Goal: Communication & Community: Answer question/provide support

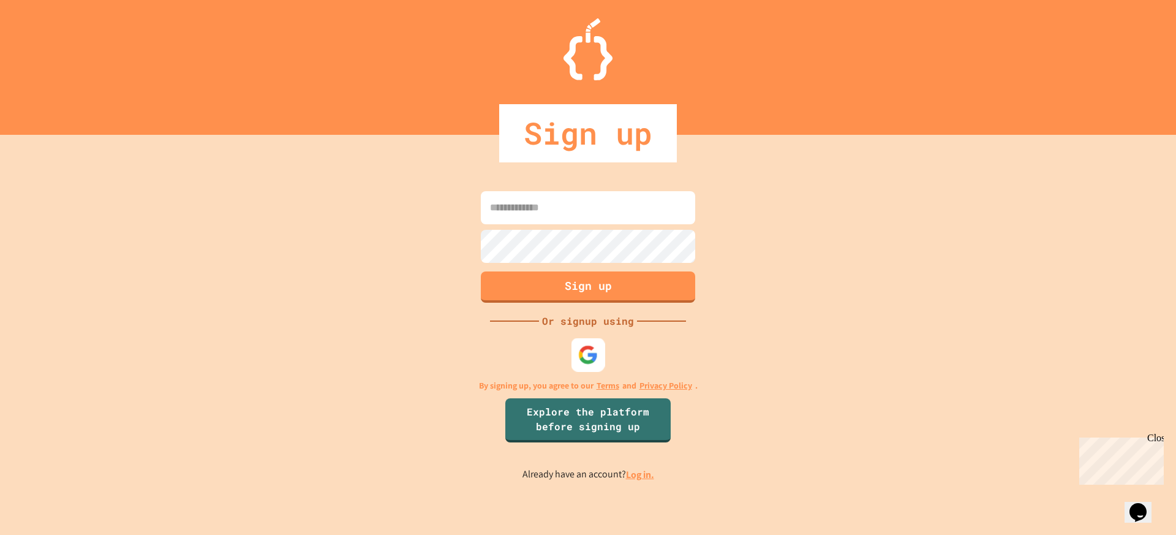
click at [583, 358] on img at bounding box center [588, 354] width 20 height 20
click at [632, 476] on link "Log in." at bounding box center [640, 474] width 28 height 13
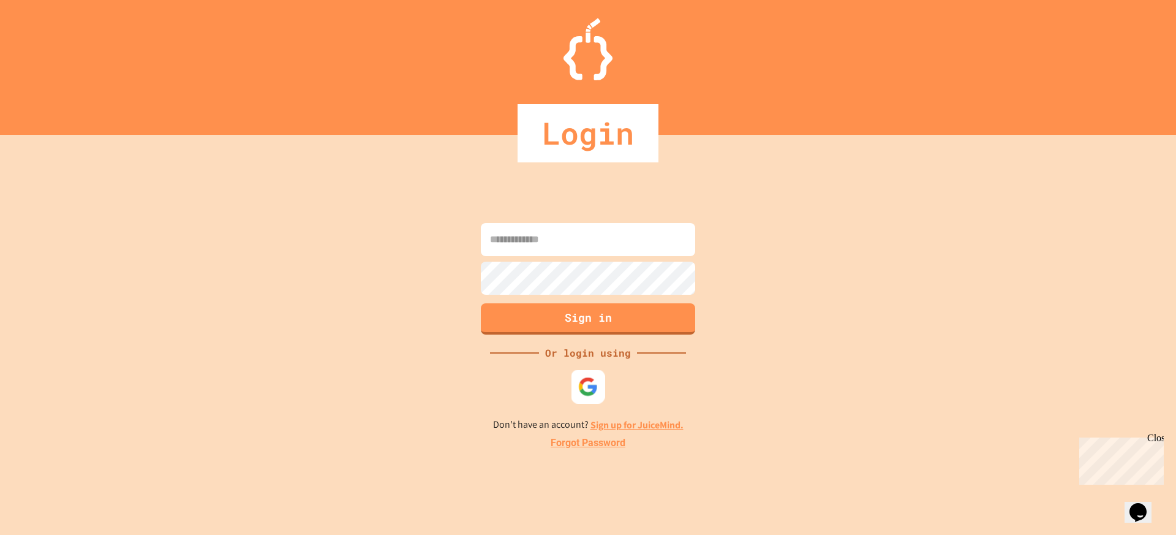
click at [578, 390] on div at bounding box center [588, 386] width 34 height 34
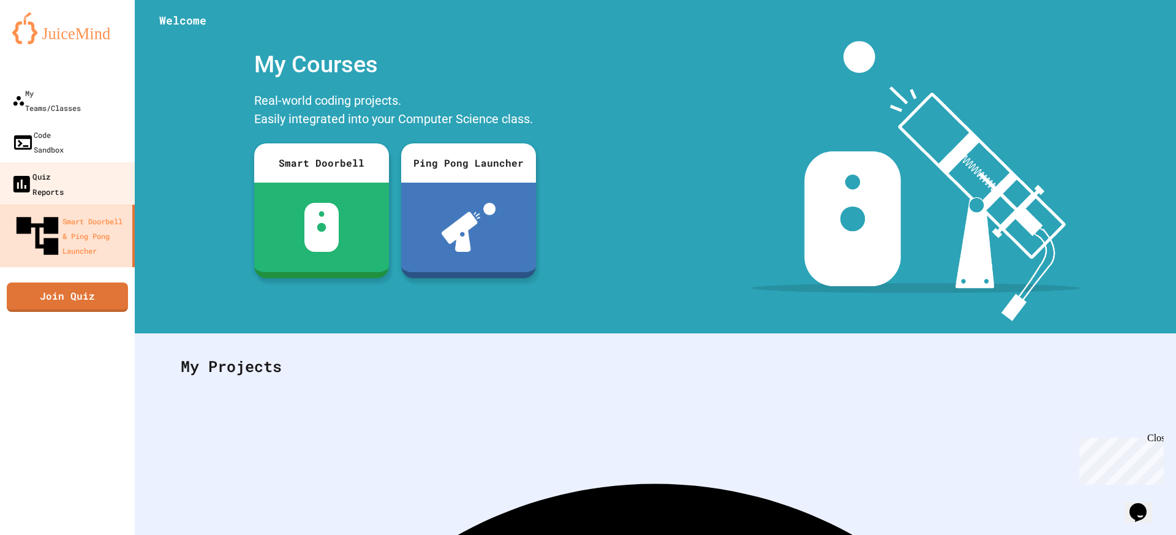
click at [54, 168] on div "Quiz Reports" at bounding box center [36, 183] width 53 height 30
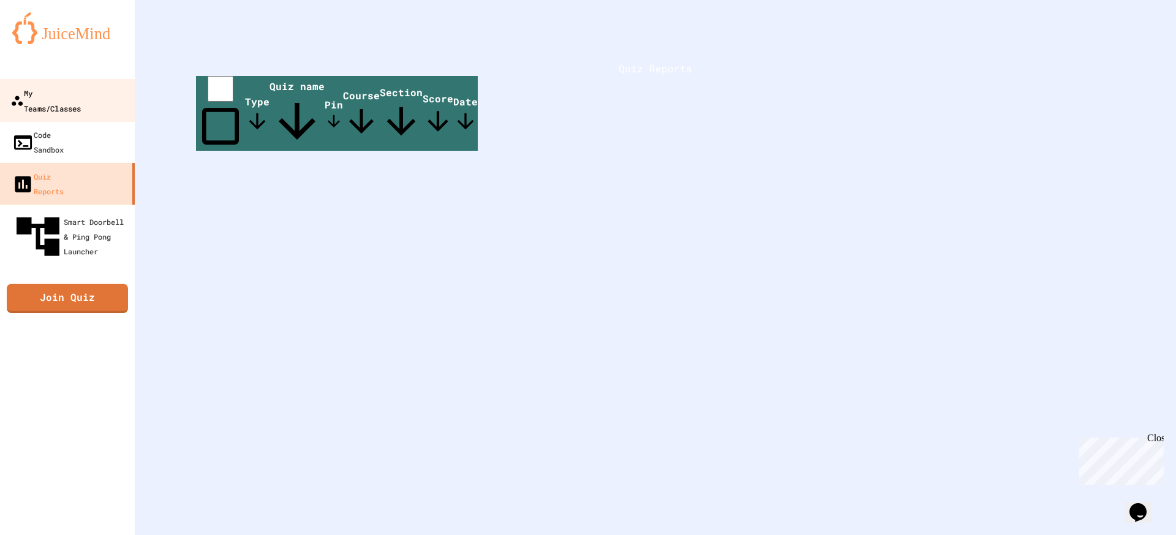
click at [81, 92] on div "My Teams/Classes" at bounding box center [45, 100] width 70 height 30
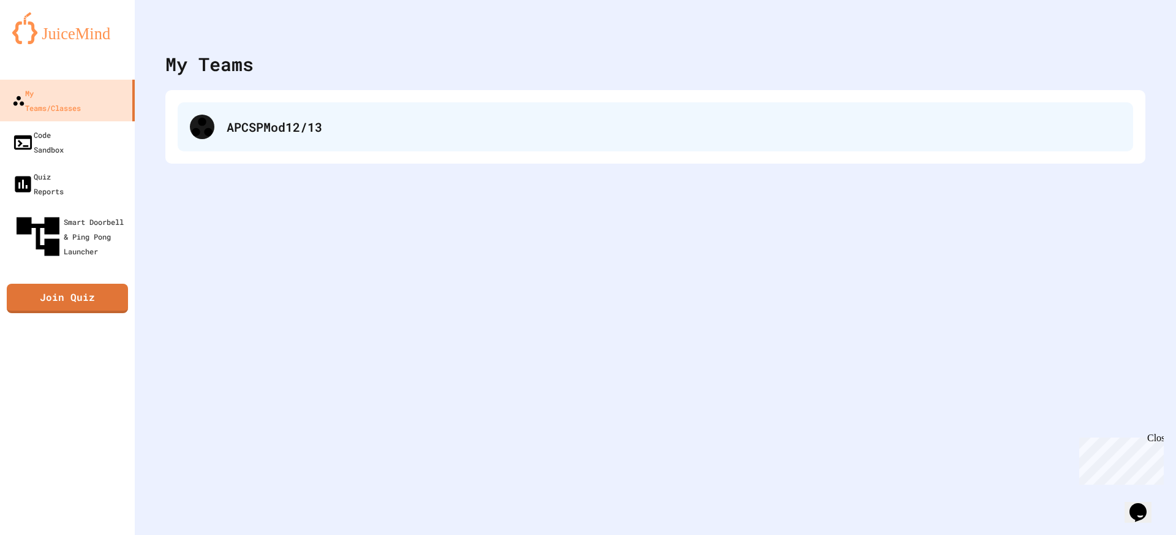
click at [275, 121] on div "APCSPMod12/13" at bounding box center [674, 127] width 894 height 18
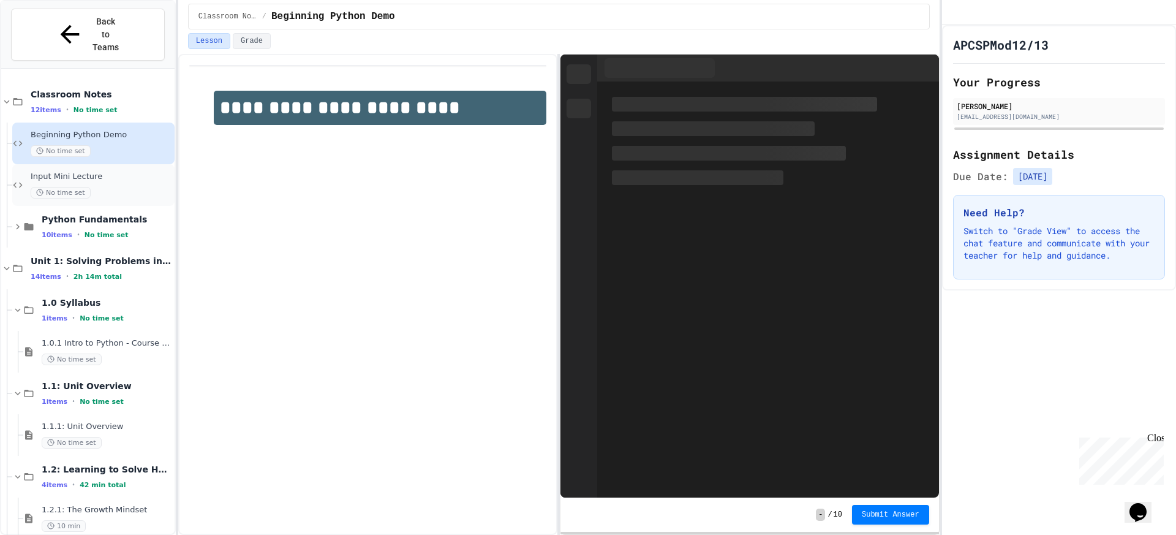
click at [143, 171] on div "Input Mini Lecture No time set" at bounding box center [101, 184] width 141 height 27
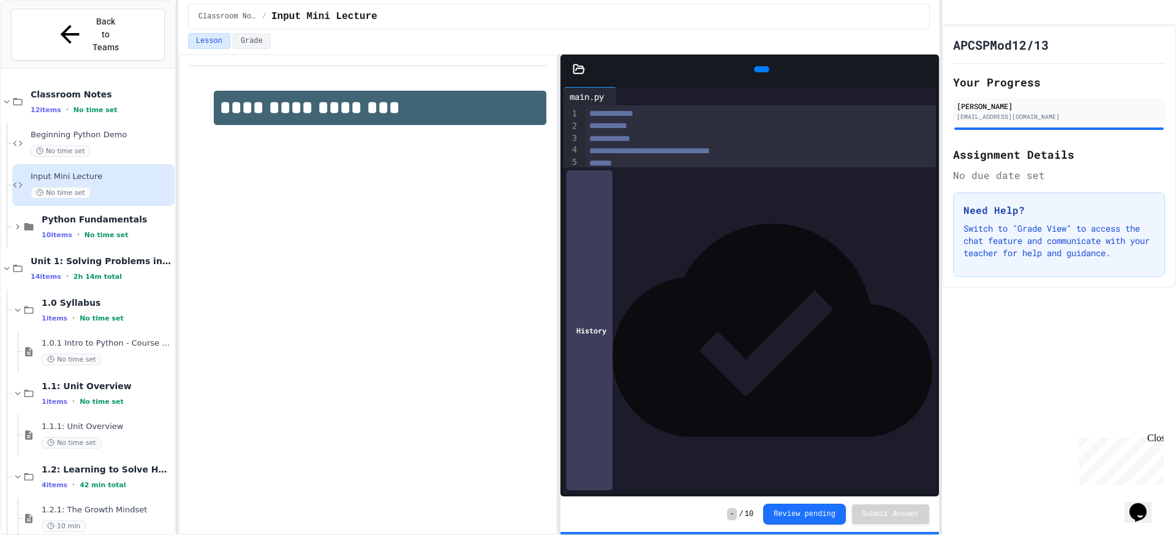
click at [802, 301] on div "**** * *" at bounding box center [751, 297] width 332 height 12
click at [765, 279] on div at bounding box center [751, 285] width 332 height 12
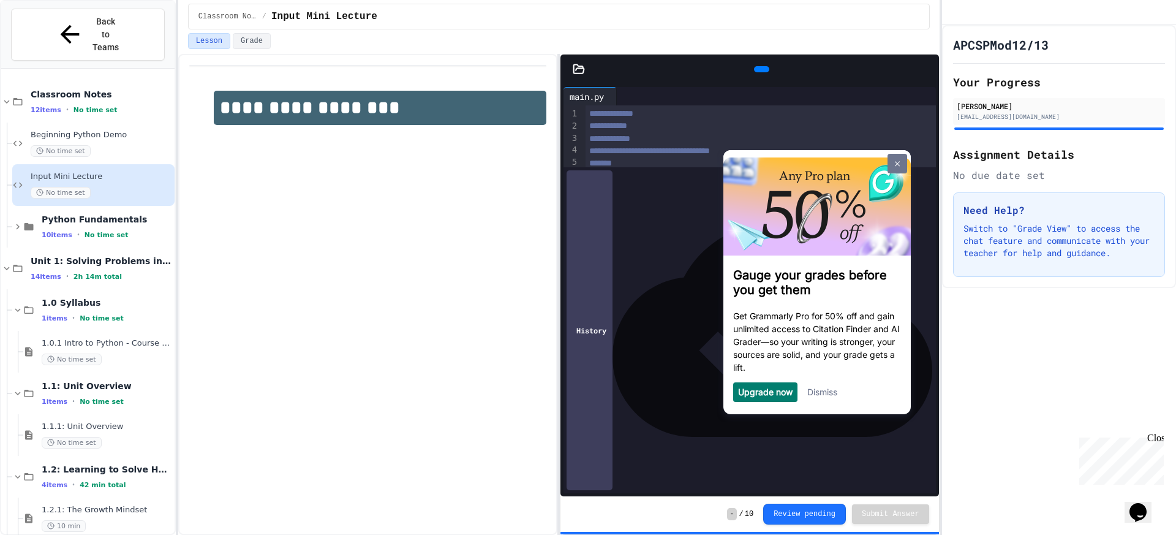
click at [889, 158] on link at bounding box center [897, 164] width 20 height 20
